Goal: Transaction & Acquisition: Purchase product/service

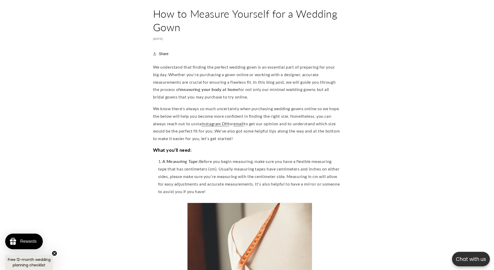
scroll to position [0, 143]
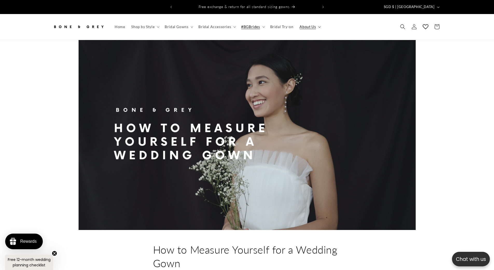
click at [311, 24] on span "About Us" at bounding box center [308, 26] width 16 height 5
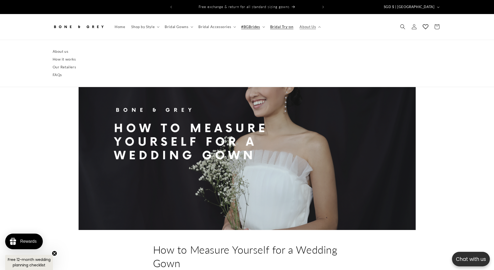
click at [285, 24] on span "Bridal Try-on" at bounding box center [281, 26] width 23 height 5
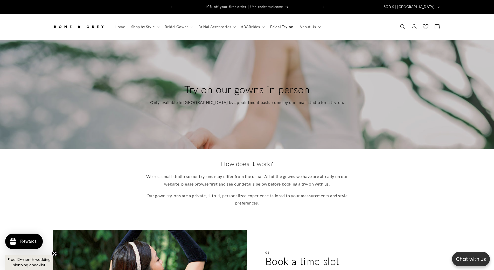
click at [405, 24] on icon "Search" at bounding box center [402, 26] width 5 height 5
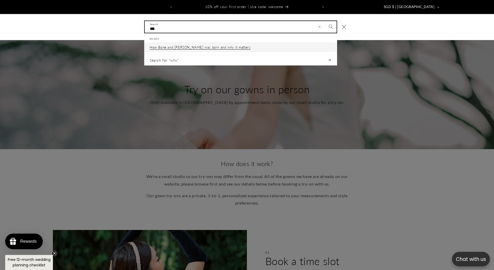
type input "***"
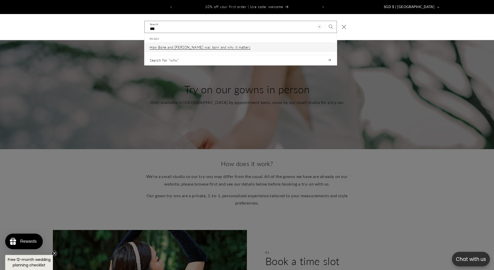
click at [212, 45] on p "How Bone and [PERSON_NAME] was born and why it matters" at bounding box center [200, 47] width 101 height 4
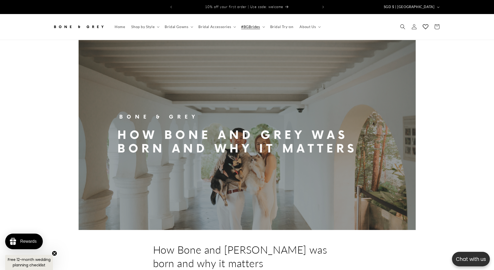
drag, startPoint x: 370, startPoint y: 23, endPoint x: 376, endPoint y: 23, distance: 5.7
click at [370, 23] on header "Home Shop by Style Shop by Style Vows in Motion By Style" at bounding box center [247, 27] width 415 height 26
click at [406, 24] on icon "Search" at bounding box center [402, 26] width 5 height 5
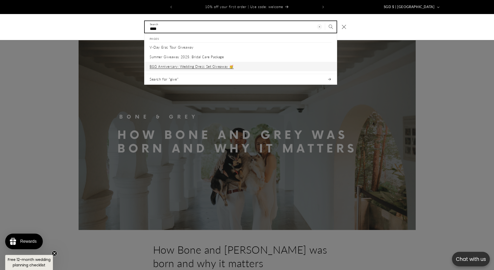
type input "****"
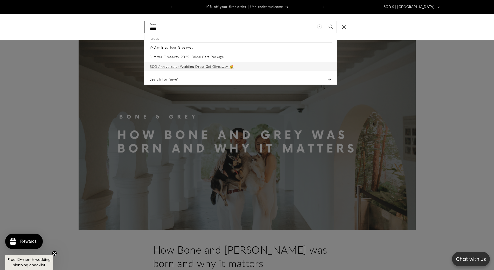
click at [214, 64] on p "B&G Anniversary: Wedding Dress Set Giveaway 🥳" at bounding box center [192, 66] width 84 height 4
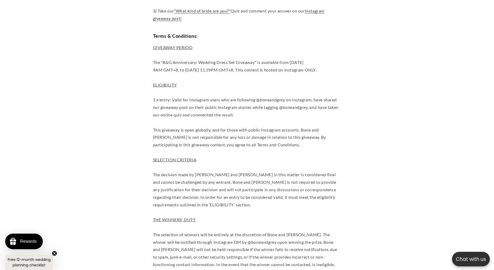
scroll to position [464, 0]
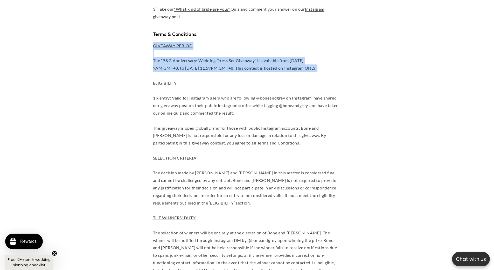
drag, startPoint x: 173, startPoint y: 44, endPoint x: 344, endPoint y: 71, distance: 173.4
click at [344, 71] on article "**********" at bounding box center [247, 149] width 494 height 1152
copy p "GIVEAWAY PERIOD The "B&G Anniversary: Wedding Dress Set Giveaway" is available …"
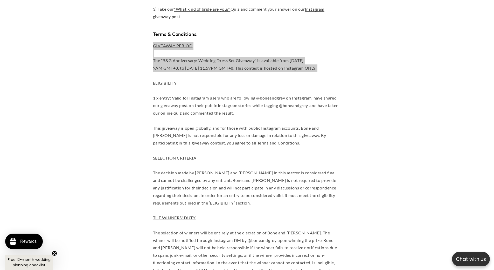
scroll to position [0, 0]
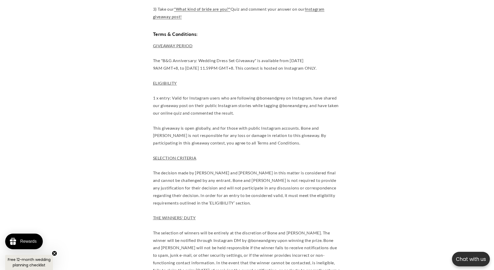
click at [154, 80] on span "ELIGIBILITY" at bounding box center [165, 82] width 24 height 5
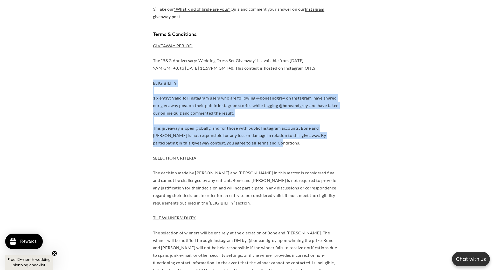
drag, startPoint x: 154, startPoint y: 78, endPoint x: 302, endPoint y: 139, distance: 159.2
copy p "ELIGIBILITY 1 x entry: Valid for Instagram users who are following @boneandgrey…"
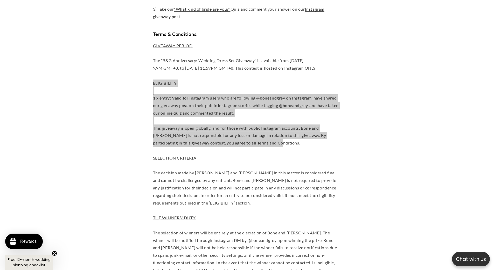
scroll to position [0, 0]
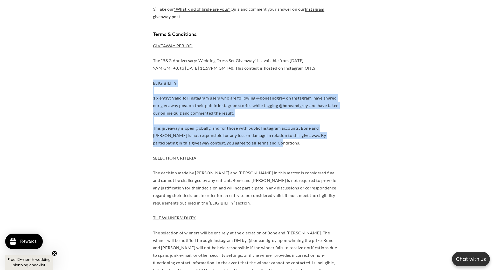
click at [151, 139] on article "**********" at bounding box center [247, 149] width 494 height 1152
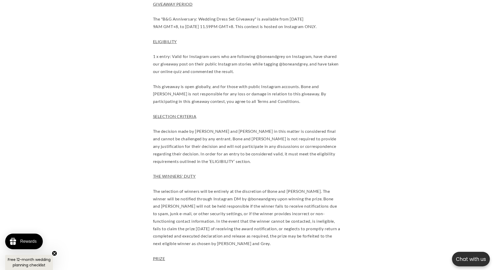
scroll to position [516, 0]
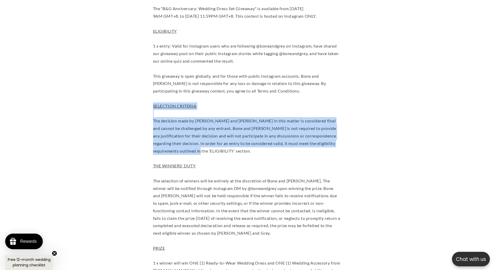
drag, startPoint x: 152, startPoint y: 101, endPoint x: 207, endPoint y: 149, distance: 72.6
click at [207, 149] on article "**********" at bounding box center [247, 97] width 494 height 1152
copy p "SELECTION CRITERIA The decision made by Bone and Grey in this matter is conside…"
click at [129, 127] on article "**********" at bounding box center [247, 97] width 494 height 1152
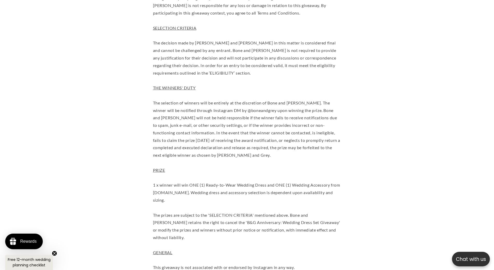
scroll to position [0, 143]
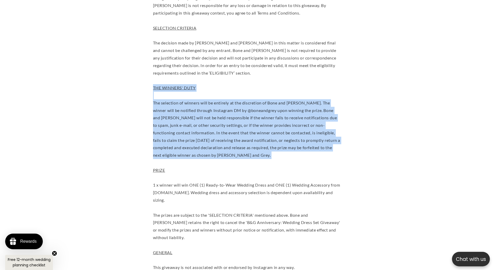
drag, startPoint x: 153, startPoint y: 84, endPoint x: 254, endPoint y: 155, distance: 123.6
click at [254, 155] on p "GIVEAWAY PERIOD The "B&G Anniversary: Wedding Dress Set Giveaway" is available …" at bounding box center [247, 181] width 188 height 538
copy p "THE WINNERS' DUTY The selection of winners will be entirely at the discretion o…"
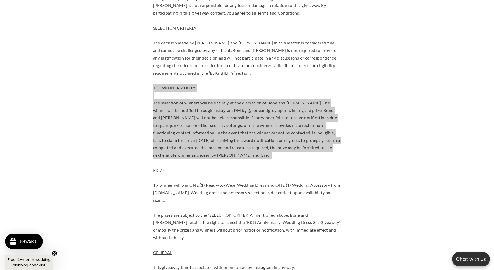
scroll to position [0, 285]
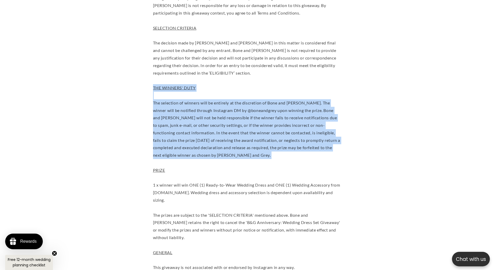
click at [198, 143] on p "GIVEAWAY PERIOD The "B&G Anniversary: Wedding Dress Set Giveaway" is available …" at bounding box center [247, 181] width 188 height 538
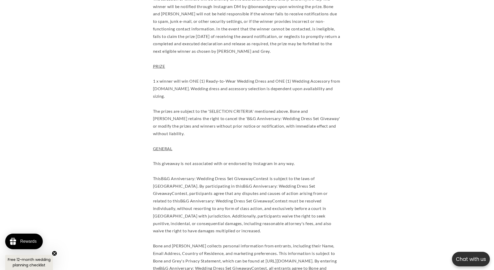
scroll to position [0, 0]
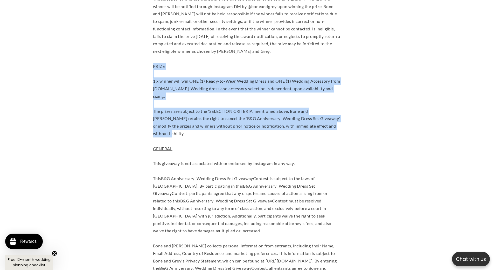
drag, startPoint x: 153, startPoint y: 62, endPoint x: 340, endPoint y: 121, distance: 196.1
click at [340, 121] on p "GIVEAWAY PERIOD The "B&G Anniversary: Wedding Dress Set Giveaway" is available …" at bounding box center [247, 78] width 188 height 538
copy p "PRIZE 1 x winner will win ONE (1) Ready-to-Wear Wedding Dress and ONE (1) Weddi…"
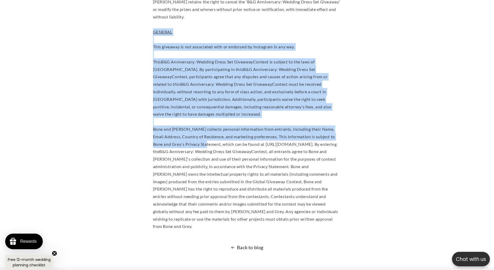
scroll to position [827, 0]
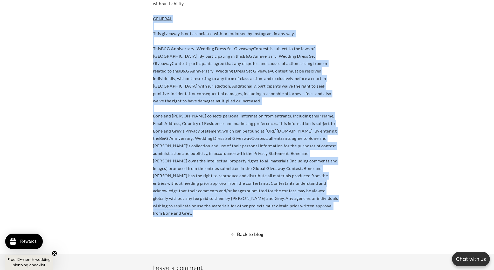
drag, startPoint x: 153, startPoint y: 58, endPoint x: 284, endPoint y: 190, distance: 185.5
copy article "GENERAL This giveaway is not associated with or endorsed by Instagram in any wa…"
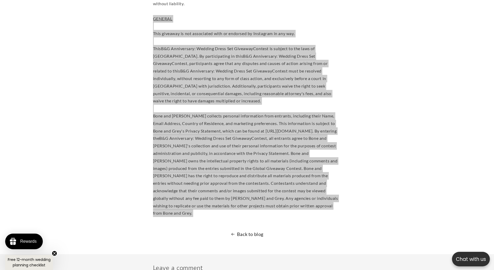
scroll to position [0, 0]
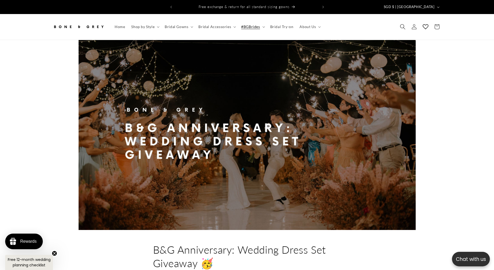
click at [400, 24] on icon "Search" at bounding box center [402, 26] width 5 height 5
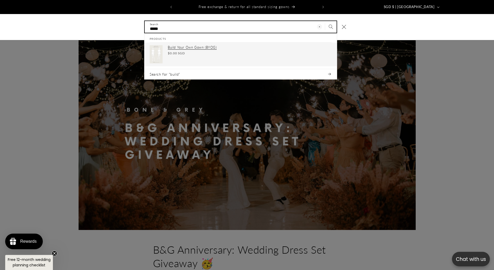
type input "*****"
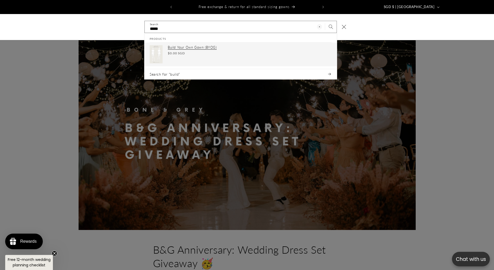
click at [219, 45] on p "Build Your Own Gown (BYOG)" at bounding box center [250, 47] width 164 height 4
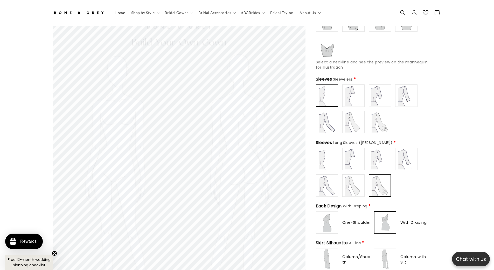
scroll to position [0, 143]
click at [358, 184] on img at bounding box center [353, 185] width 21 height 21
type input "**********"
click at [377, 186] on img at bounding box center [380, 185] width 21 height 21
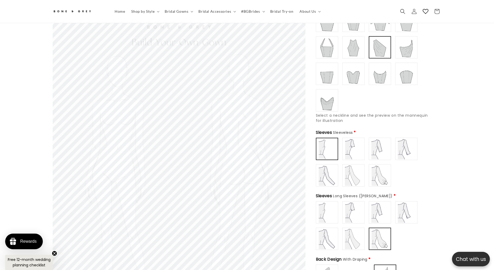
scroll to position [127, 0]
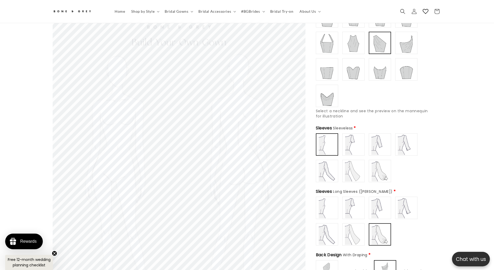
type input "**********"
click at [404, 45] on img at bounding box center [406, 42] width 21 height 21
click at [332, 145] on img at bounding box center [327, 144] width 20 height 20
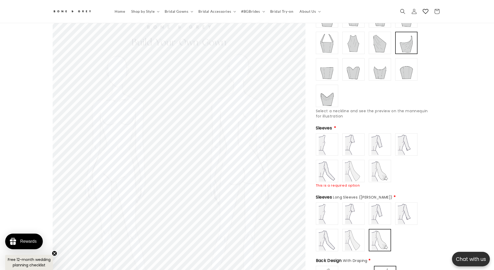
type input "**********"
click at [332, 145] on img at bounding box center [327, 144] width 21 height 21
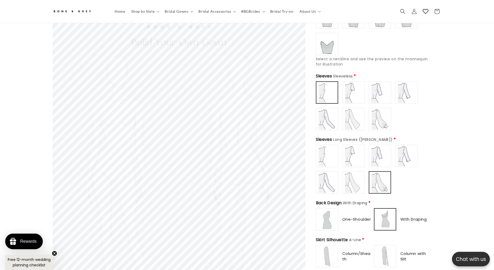
scroll to position [0, 143]
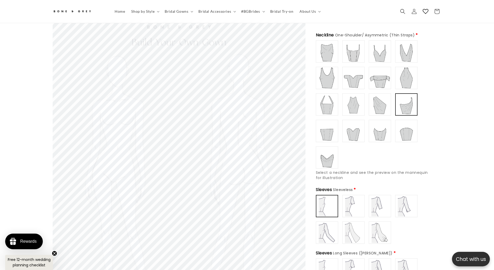
scroll to position [49, 0]
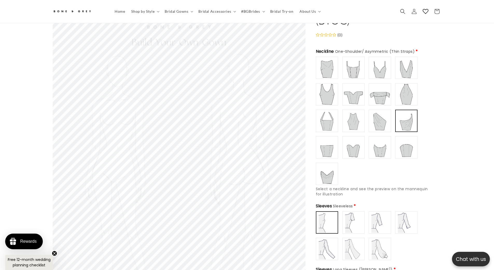
click at [385, 113] on img at bounding box center [380, 120] width 21 height 21
type input "**********"
click at [402, 115] on img at bounding box center [406, 120] width 21 height 21
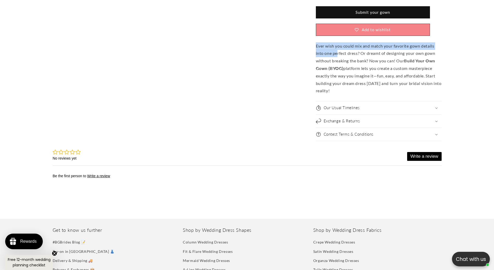
scroll to position [0, 143]
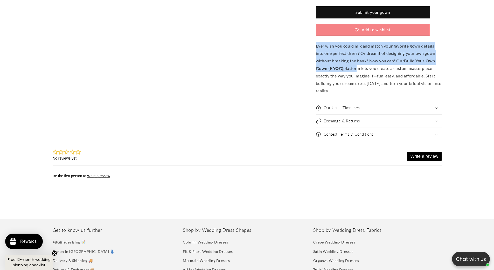
drag, startPoint x: 316, startPoint y: 41, endPoint x: 355, endPoint y: 66, distance: 47.1
click at [356, 65] on p "Ever wish you could mix and match your favorite gown details into one perfect d…" at bounding box center [379, 68] width 126 height 52
click at [396, 59] on p "Ever wish you could mix and match your favorite gown details into one perfect d…" at bounding box center [379, 68] width 126 height 52
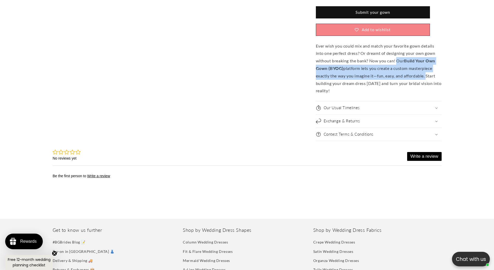
scroll to position [0, 285]
drag, startPoint x: 397, startPoint y: 57, endPoint x: 427, endPoint y: 72, distance: 33.0
click at [427, 72] on p "Ever wish you could mix and match your favorite gown details into one perfect d…" at bounding box center [379, 68] width 126 height 52
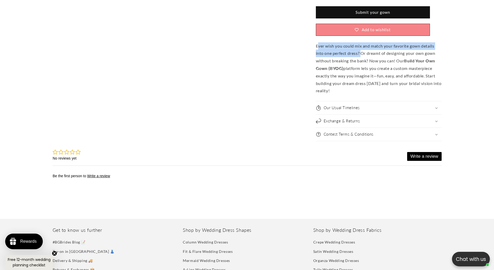
drag, startPoint x: 317, startPoint y: 42, endPoint x: 362, endPoint y: 52, distance: 45.5
click at [362, 52] on p "Ever wish you could mix and match your favorite gown details into one perfect d…" at bounding box center [379, 68] width 126 height 52
click at [359, 49] on p "Ever wish you could mix and match your favorite gown details into one perfect d…" at bounding box center [379, 68] width 126 height 52
drag, startPoint x: 315, startPoint y: 41, endPoint x: 342, endPoint y: 44, distance: 27.2
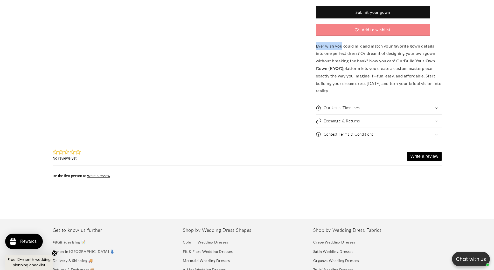
scroll to position [0, 0]
click at [326, 42] on p "Ever wish you could mix and match your favorite gown details into one perfect d…" at bounding box center [379, 68] width 126 height 52
drag, startPoint x: 316, startPoint y: 41, endPoint x: 360, endPoint y: 48, distance: 45.2
copy p "Ever wish you could mix and match your favorite gown details into one perfect d…"
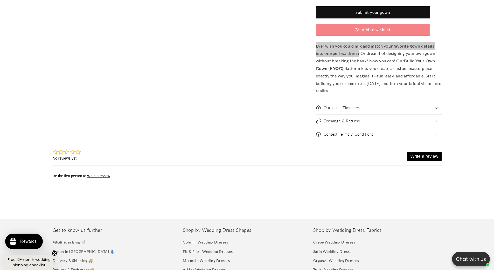
scroll to position [0, 285]
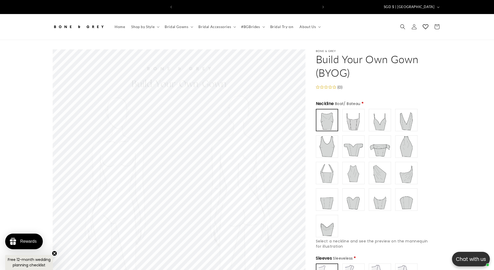
scroll to position [0, 285]
click at [402, 168] on img at bounding box center [406, 172] width 21 height 21
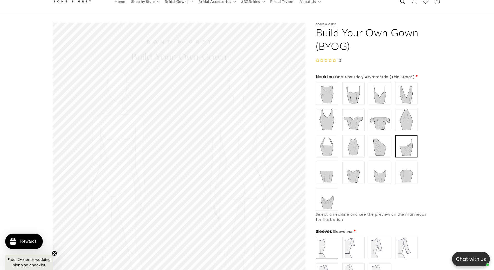
scroll to position [23, 0]
click at [377, 147] on img at bounding box center [380, 146] width 21 height 21
type input "**********"
click at [399, 145] on img at bounding box center [406, 146] width 21 height 21
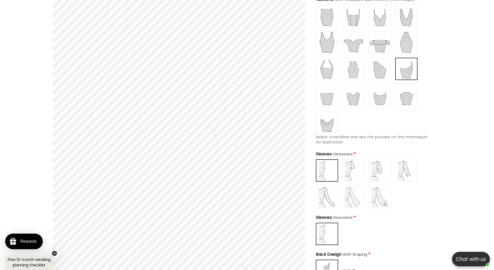
scroll to position [0, 0]
click at [374, 192] on img at bounding box center [380, 196] width 21 height 21
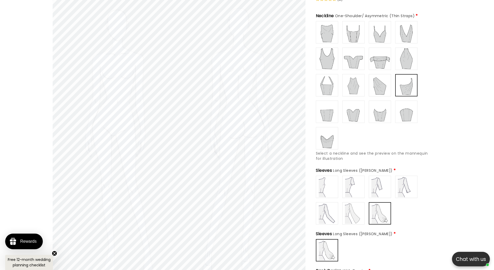
scroll to position [75, 0]
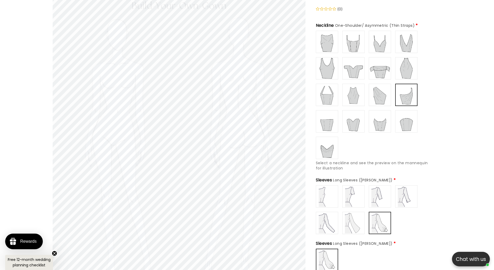
click at [351, 215] on img at bounding box center [353, 222] width 21 height 21
click at [325, 216] on img at bounding box center [327, 222] width 21 height 21
click at [330, 194] on img at bounding box center [327, 196] width 21 height 21
click at [354, 191] on img at bounding box center [353, 196] width 21 height 21
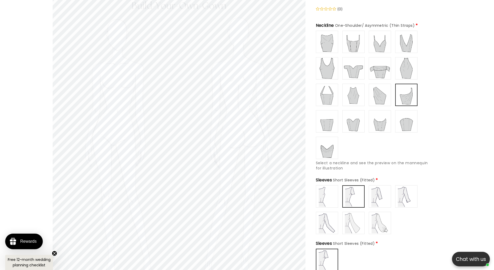
click at [377, 193] on img at bounding box center [380, 196] width 21 height 21
click at [402, 194] on img at bounding box center [406, 196] width 21 height 21
click at [385, 196] on img at bounding box center [380, 196] width 21 height 21
click at [406, 191] on img at bounding box center [406, 196] width 21 height 21
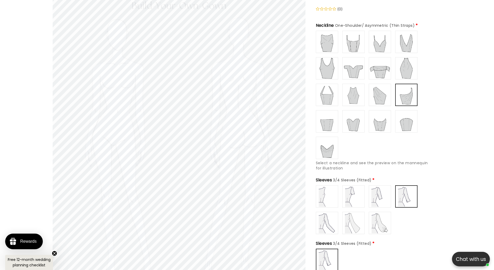
scroll to position [0, 0]
click at [386, 196] on img at bounding box center [380, 196] width 21 height 21
type input "**********"
click at [408, 196] on img at bounding box center [406, 196] width 21 height 21
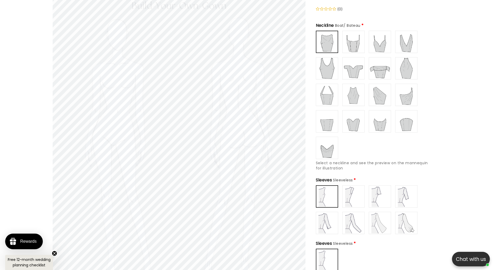
click at [380, 92] on img at bounding box center [380, 94] width 21 height 21
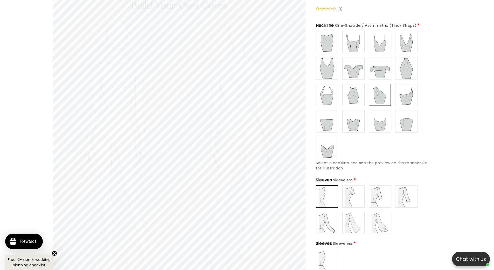
scroll to position [0, 143]
click at [402, 92] on img at bounding box center [406, 94] width 21 height 21
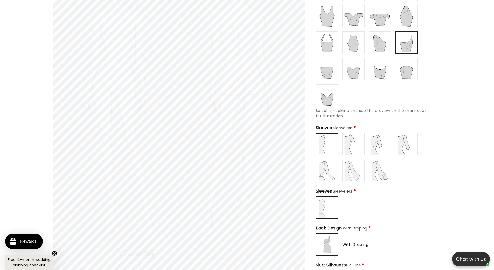
scroll to position [127, 0]
click at [377, 40] on img at bounding box center [380, 42] width 21 height 21
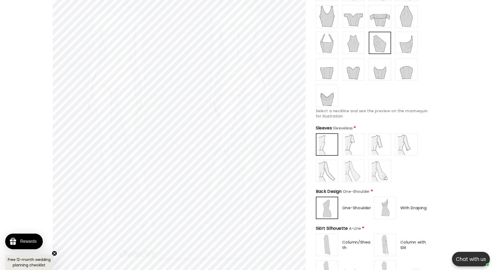
type input "**********"
click at [397, 39] on img at bounding box center [406, 42] width 21 height 21
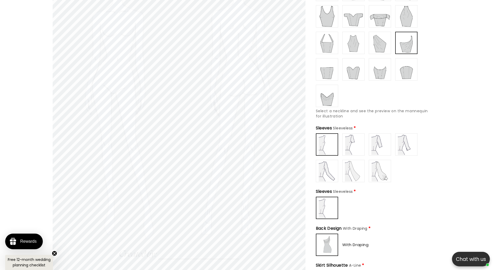
click at [347, 166] on img at bounding box center [353, 170] width 21 height 21
click at [325, 171] on img at bounding box center [327, 170] width 21 height 21
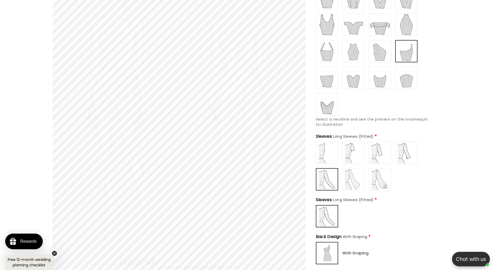
scroll to position [101, 0]
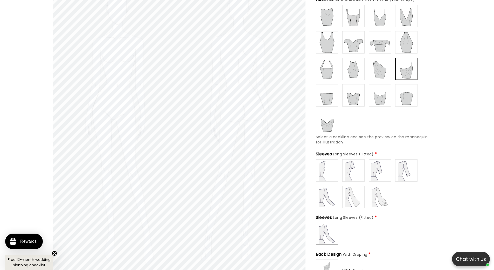
click at [405, 170] on img at bounding box center [406, 170] width 21 height 21
type input "**********"
click at [387, 172] on img at bounding box center [380, 170] width 21 height 21
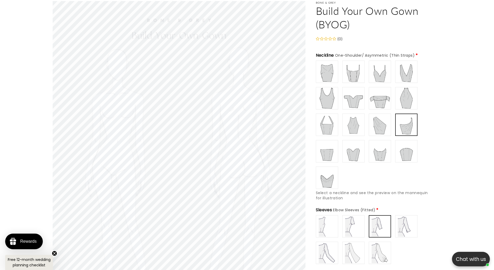
scroll to position [0, 0]
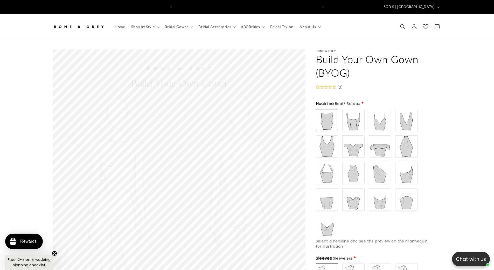
scroll to position [0, 143]
click at [420, 29] on header "Home Shop by Style Shop by Style Vows in Motion By Style" at bounding box center [247, 27] width 415 height 26
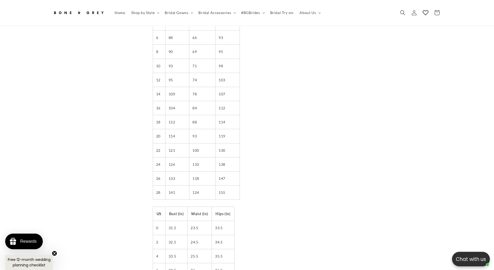
scroll to position [0, 143]
